Goal: Navigation & Orientation: Find specific page/section

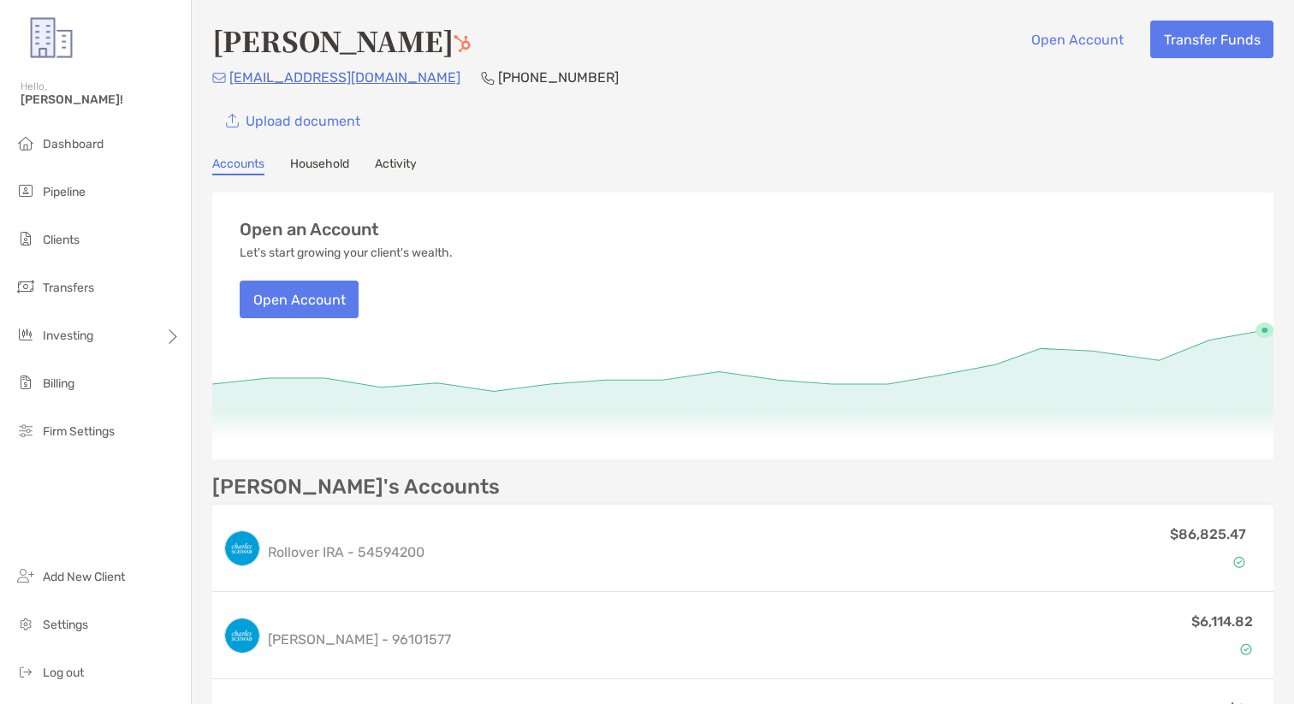
click at [796, 46] on div "Rosa Juarez Open Account Transfer Funds" at bounding box center [742, 40] width 1061 height 39
click at [71, 233] on span "Clients" at bounding box center [61, 240] width 37 height 15
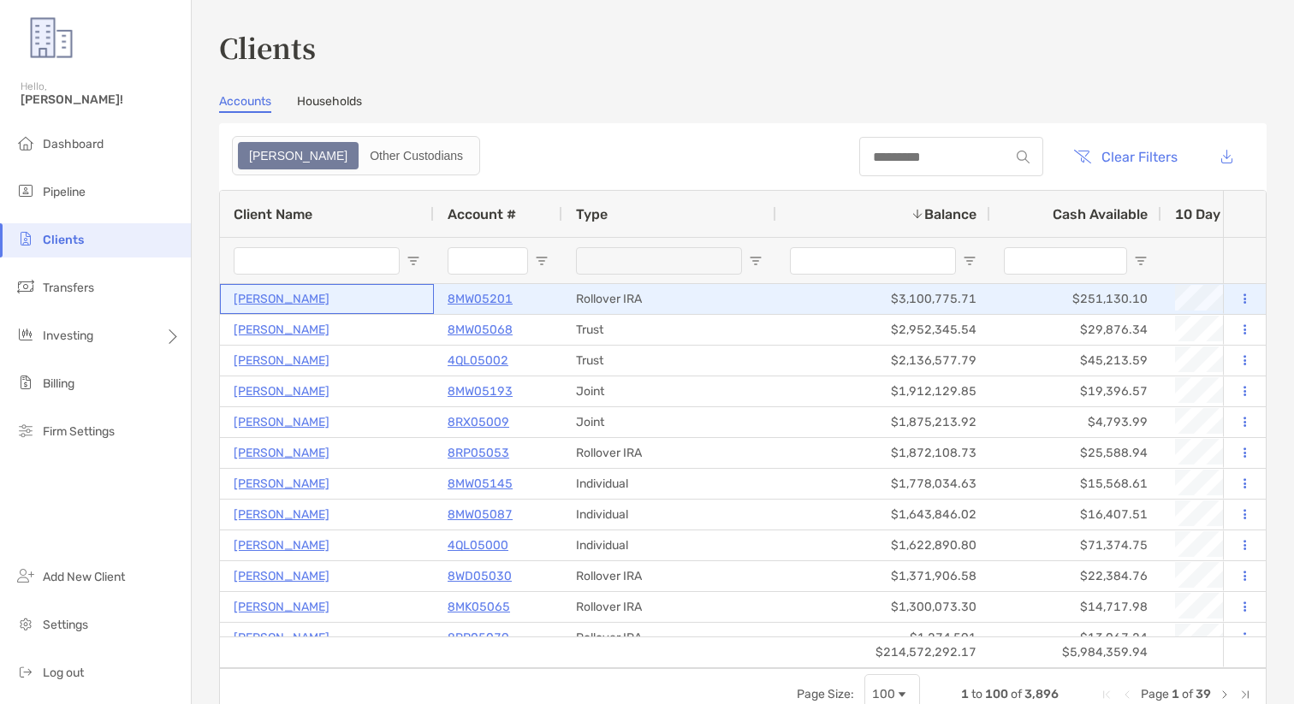
click at [269, 300] on p "[PERSON_NAME]" at bounding box center [282, 298] width 96 height 21
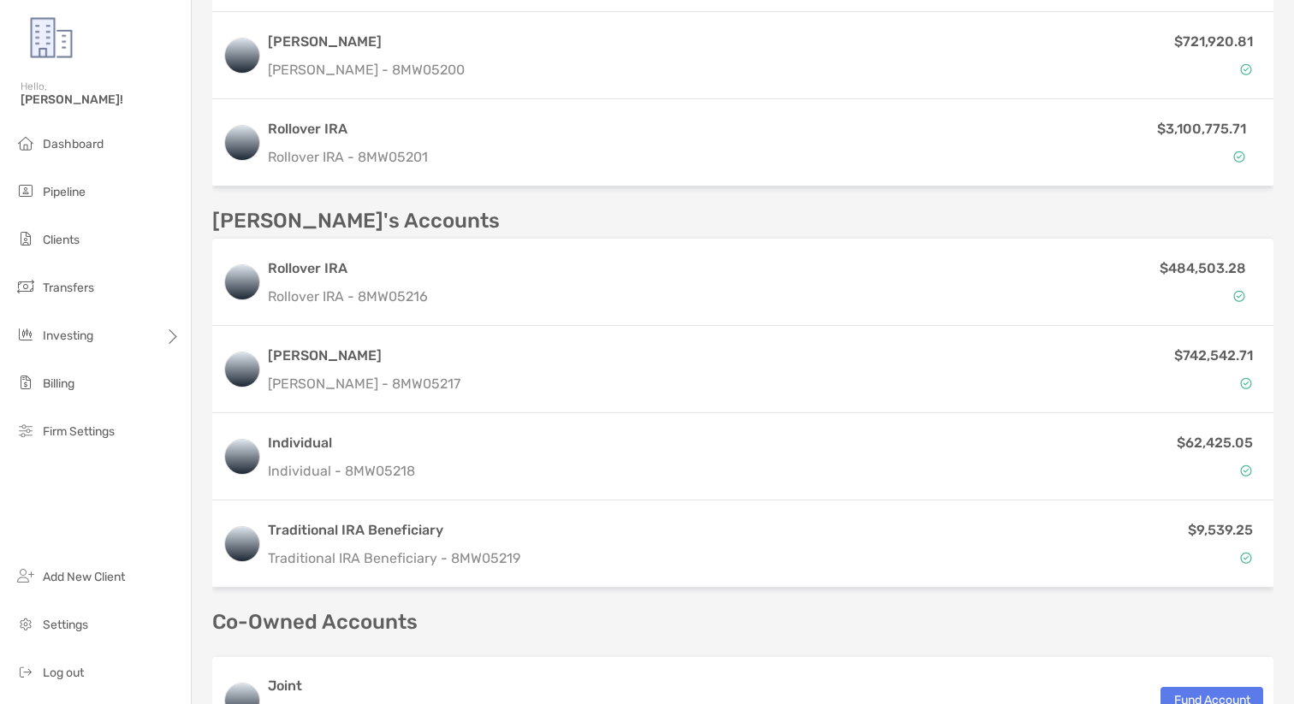
scroll to position [770, 0]
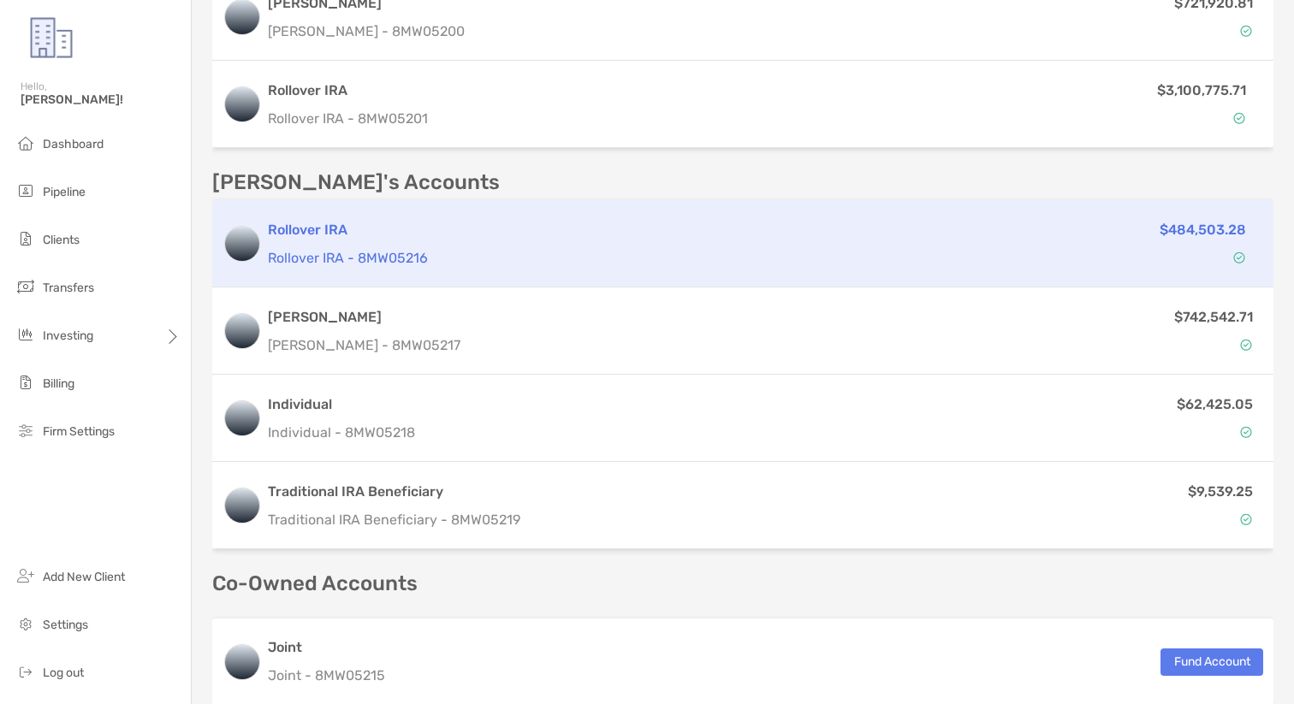
click at [567, 243] on div "Rollover IRA Rollover IRA - 8MW05216" at bounding box center [596, 244] width 656 height 49
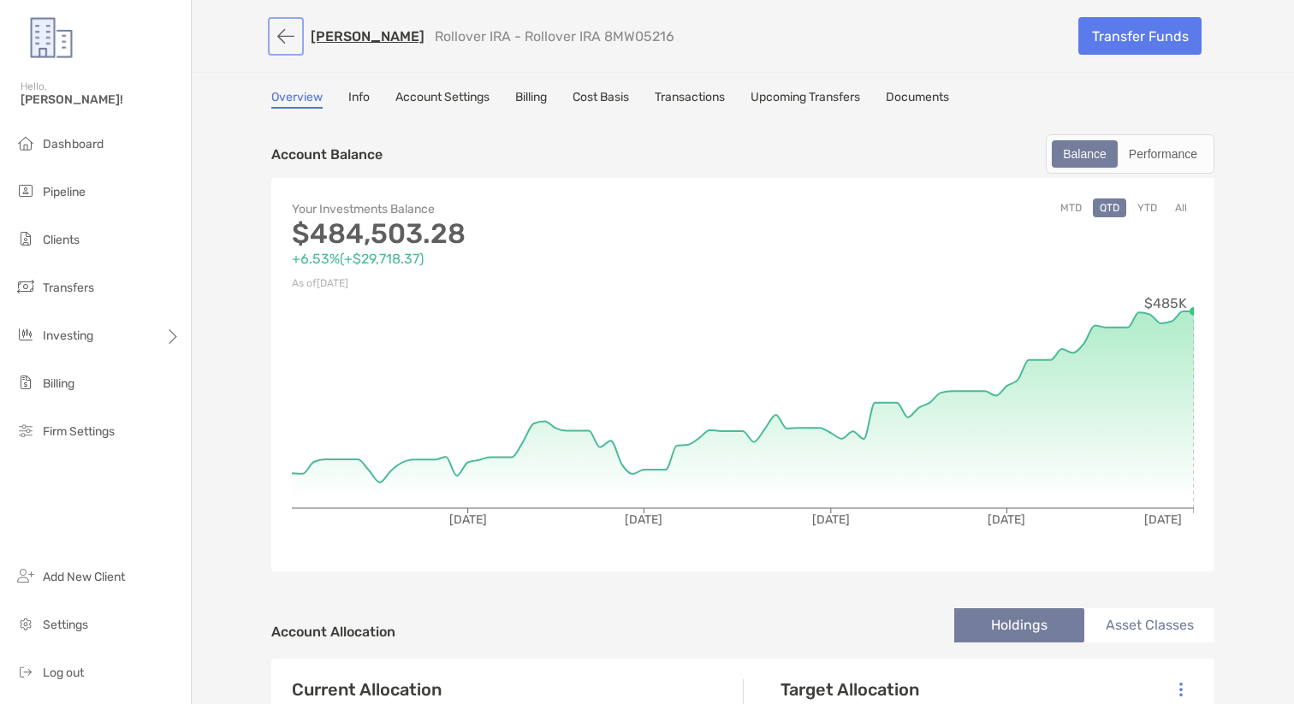
click at [293, 35] on button "button" at bounding box center [285, 37] width 29 height 32
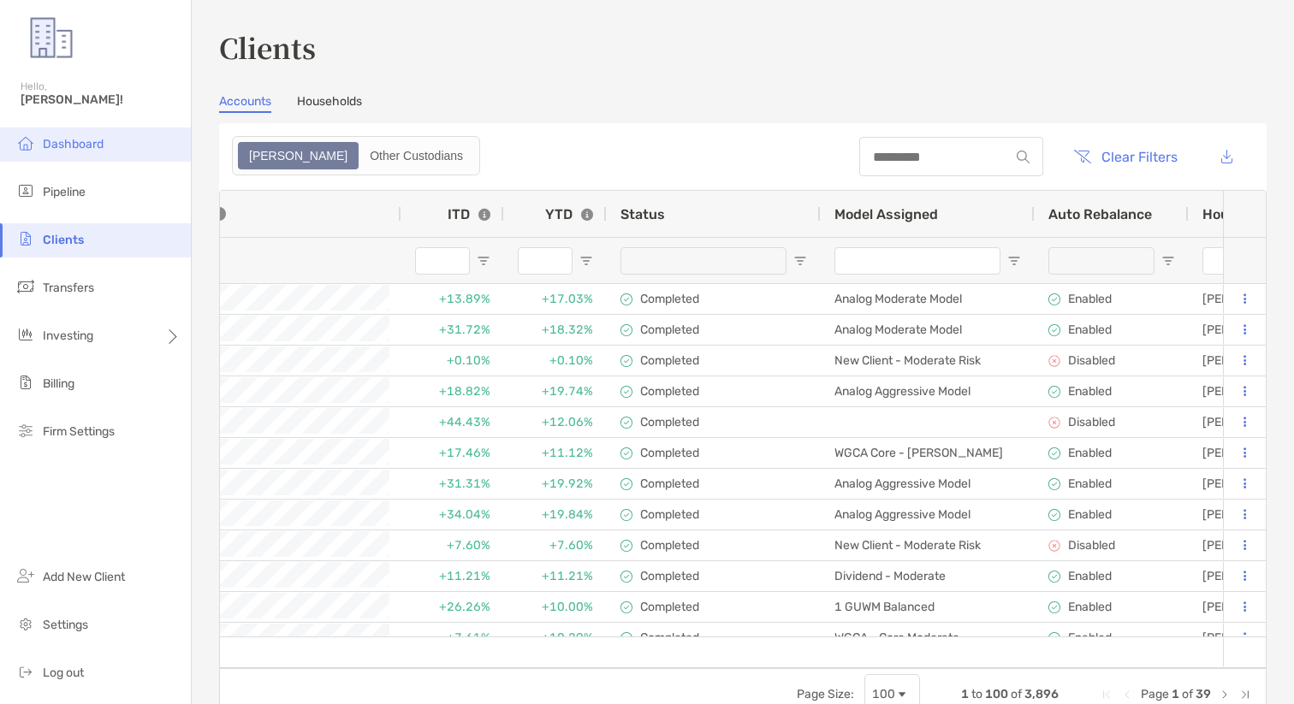
click at [88, 155] on li "Dashboard" at bounding box center [95, 144] width 191 height 34
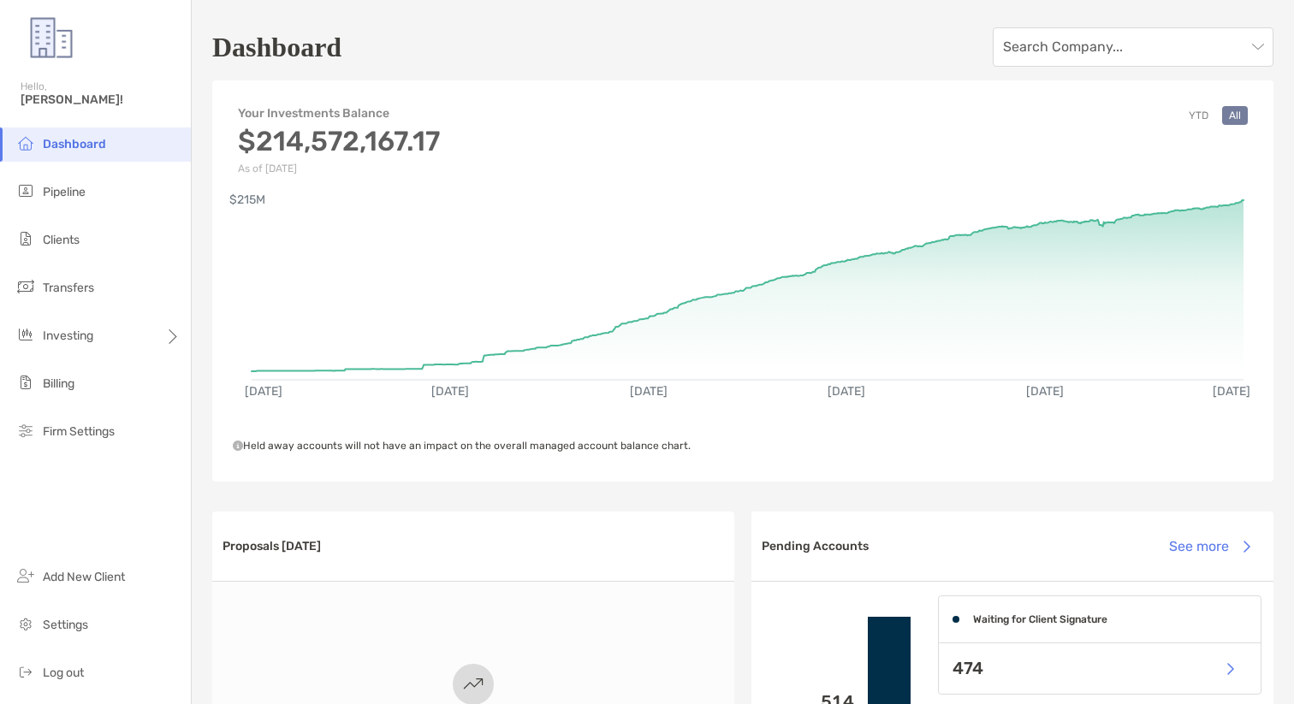
click at [344, 113] on h4 "Your Investments Balance" at bounding box center [339, 113] width 202 height 15
